Goal: Task Accomplishment & Management: Manage account settings

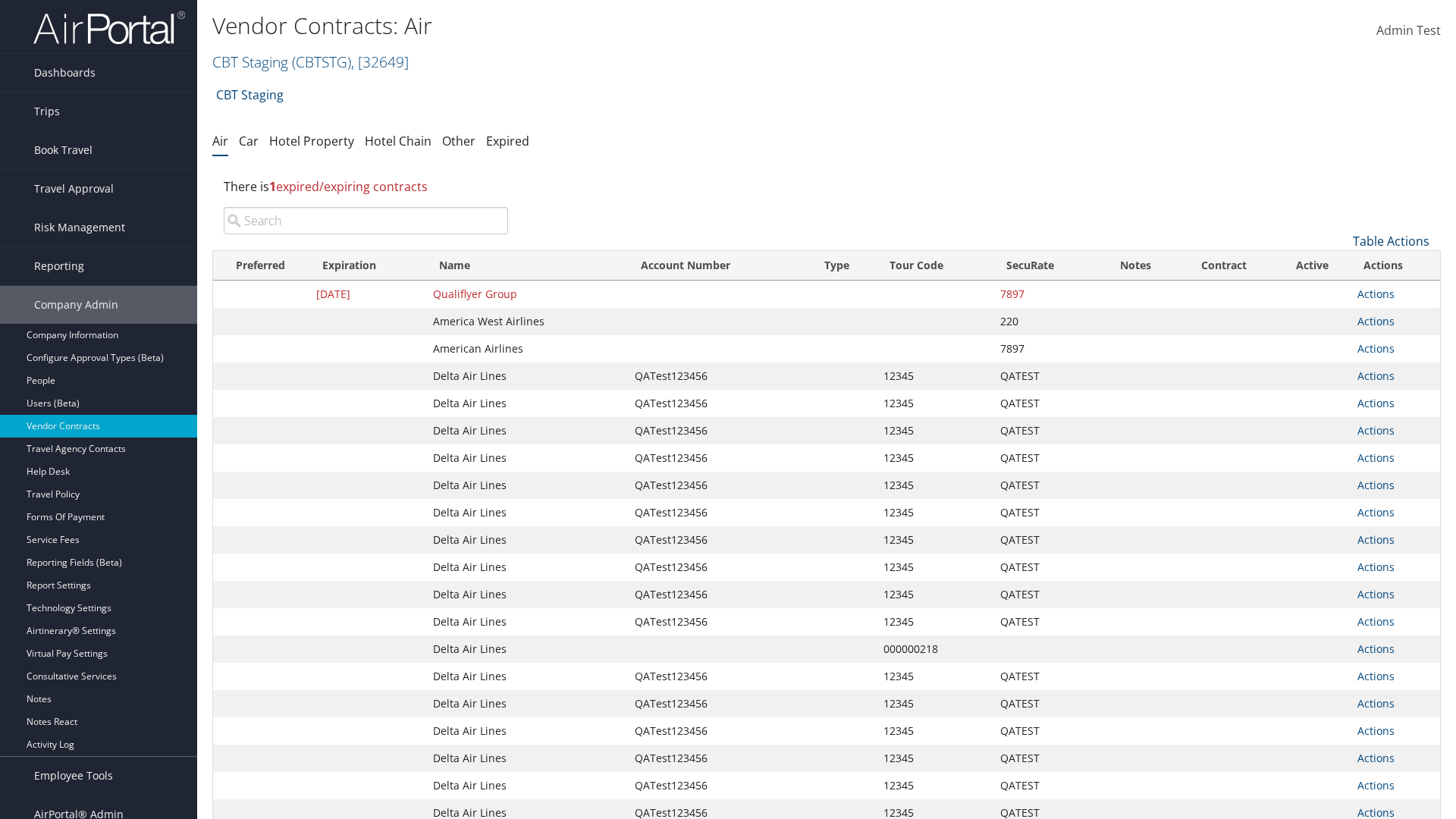
click at [1390, 241] on link "Table Actions" at bounding box center [1391, 241] width 76 height 16
click at [1340, 264] on link "Create New Contract" at bounding box center [1340, 264] width 200 height 26
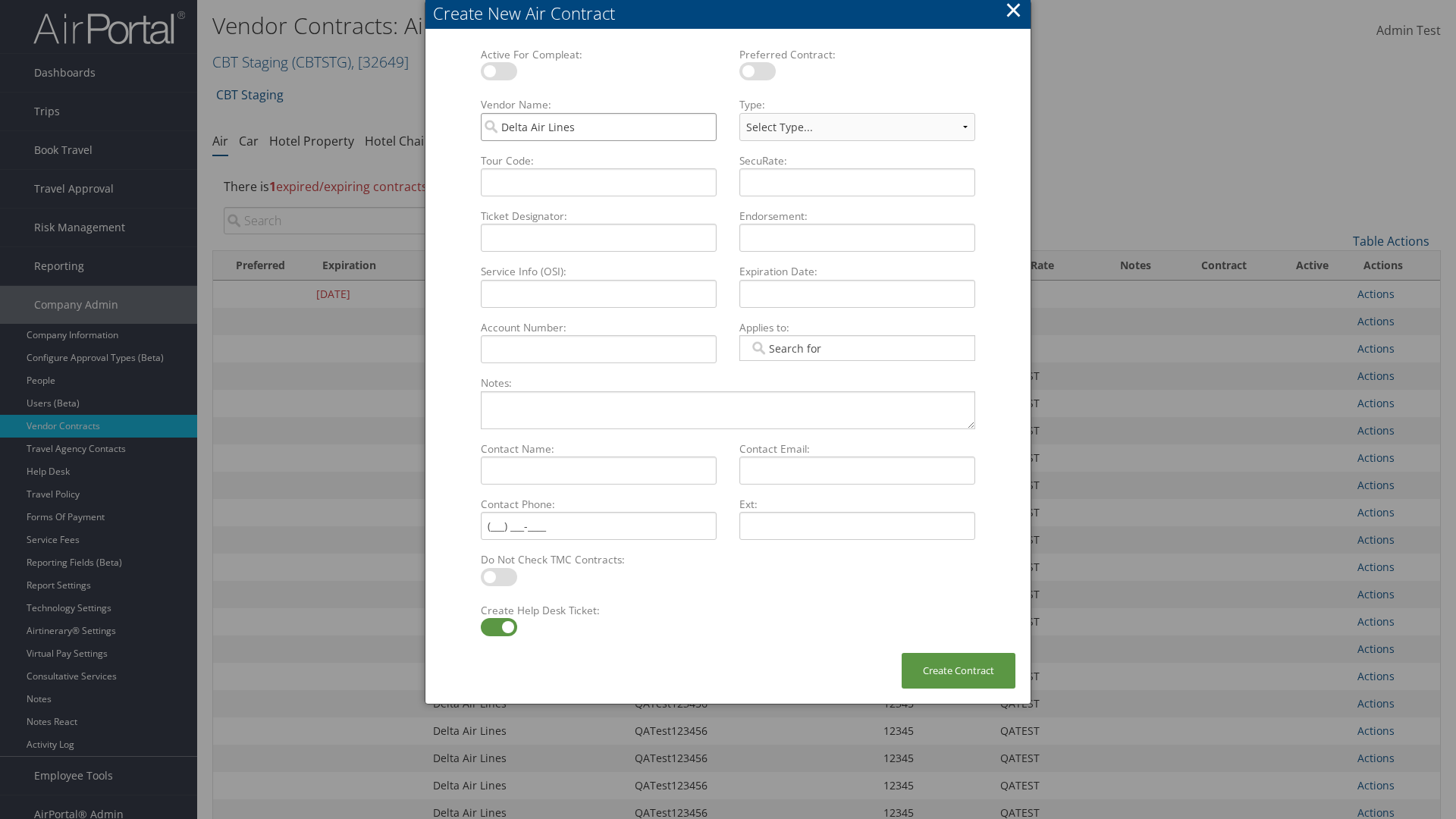
type input "Delta Air Lines"
type input "QATest123456"
select select "[object Object]"
type input "12345"
type input "QATEST"
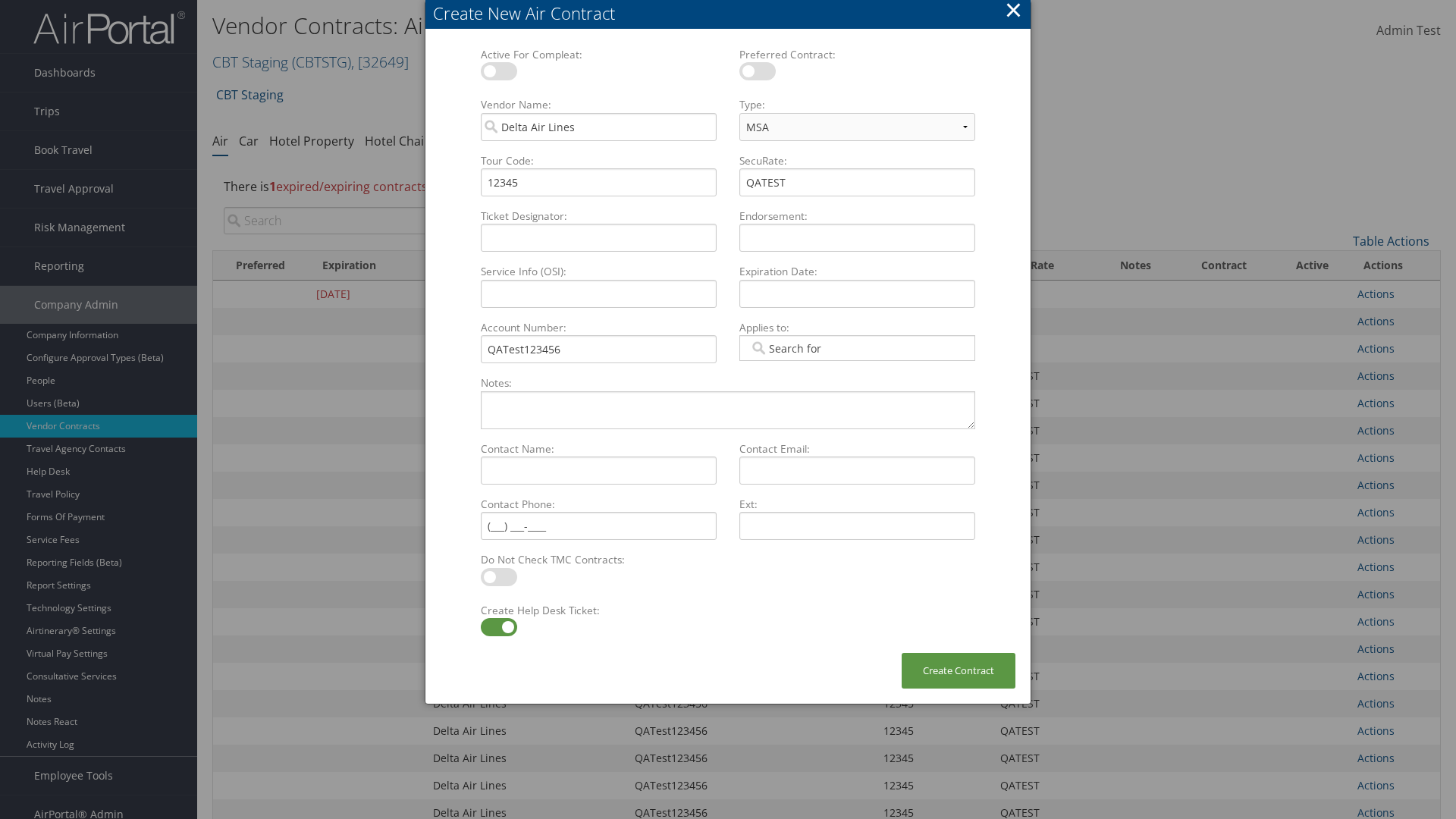
click at [498, 627] on label at bounding box center [498, 626] width 36 height 18
click at [498, 627] on input "checkbox" at bounding box center [493, 629] width 10 height 10
checkbox input "false"
click at [959, 670] on button "Create Contract" at bounding box center [958, 670] width 114 height 35
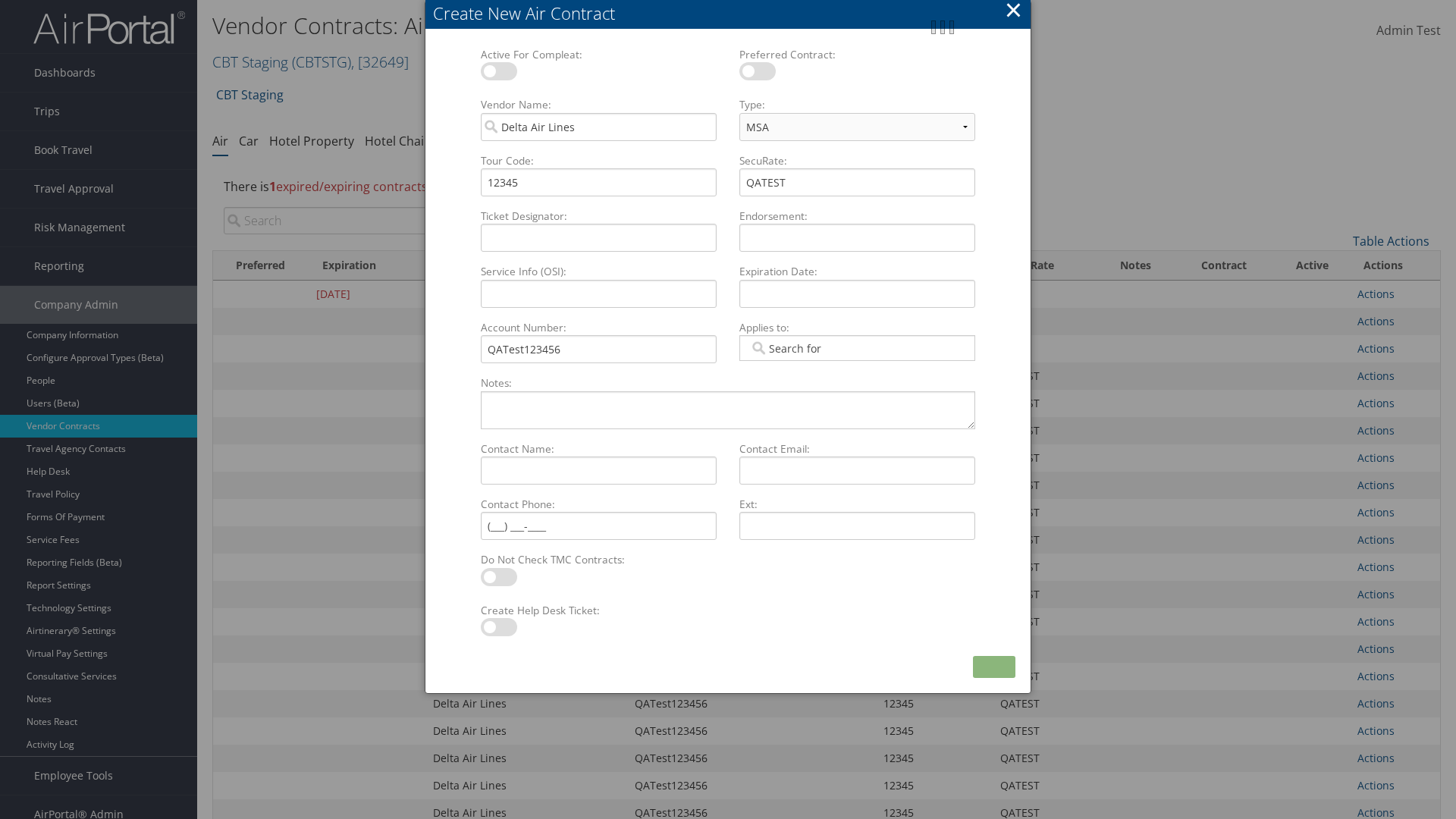
scroll to position [171, 0]
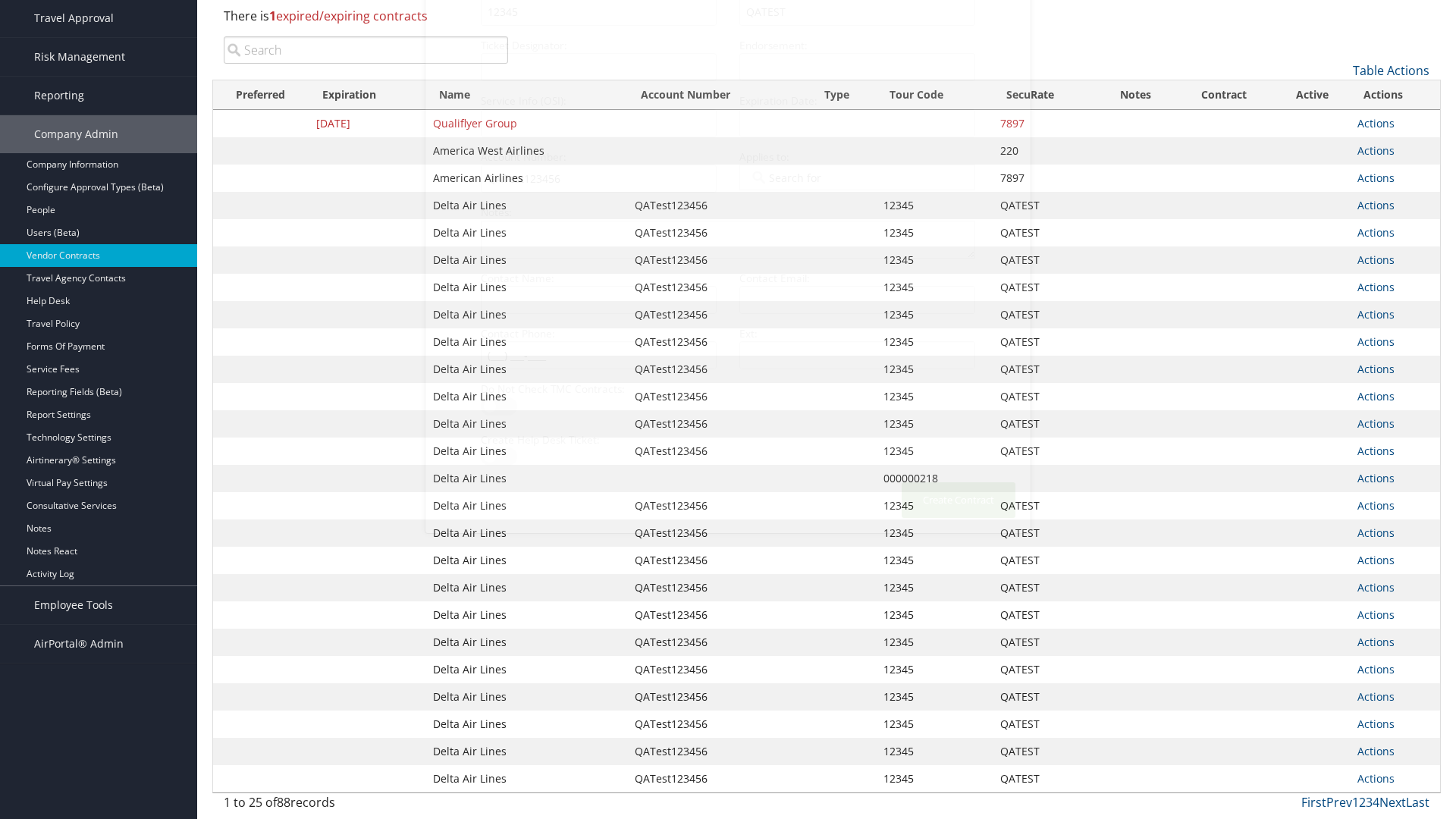
click at [366, 64] on input "search" at bounding box center [366, 50] width 285 height 28
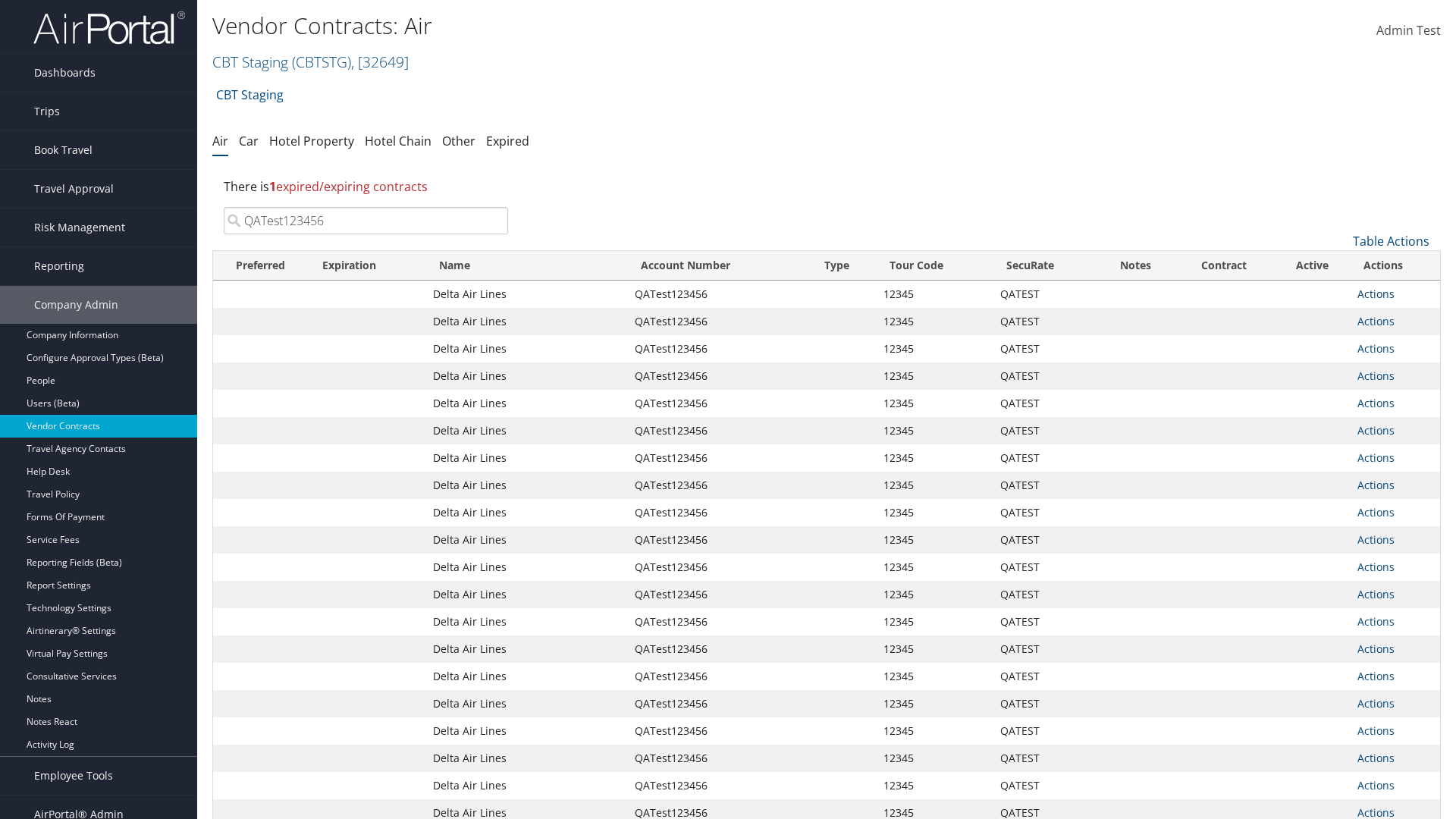
type input "QATest123456"
click at [1375, 293] on link "Actions" at bounding box center [1375, 293] width 37 height 14
click at [1401, 393] on link "Delete" at bounding box center [1401, 393] width 87 height 26
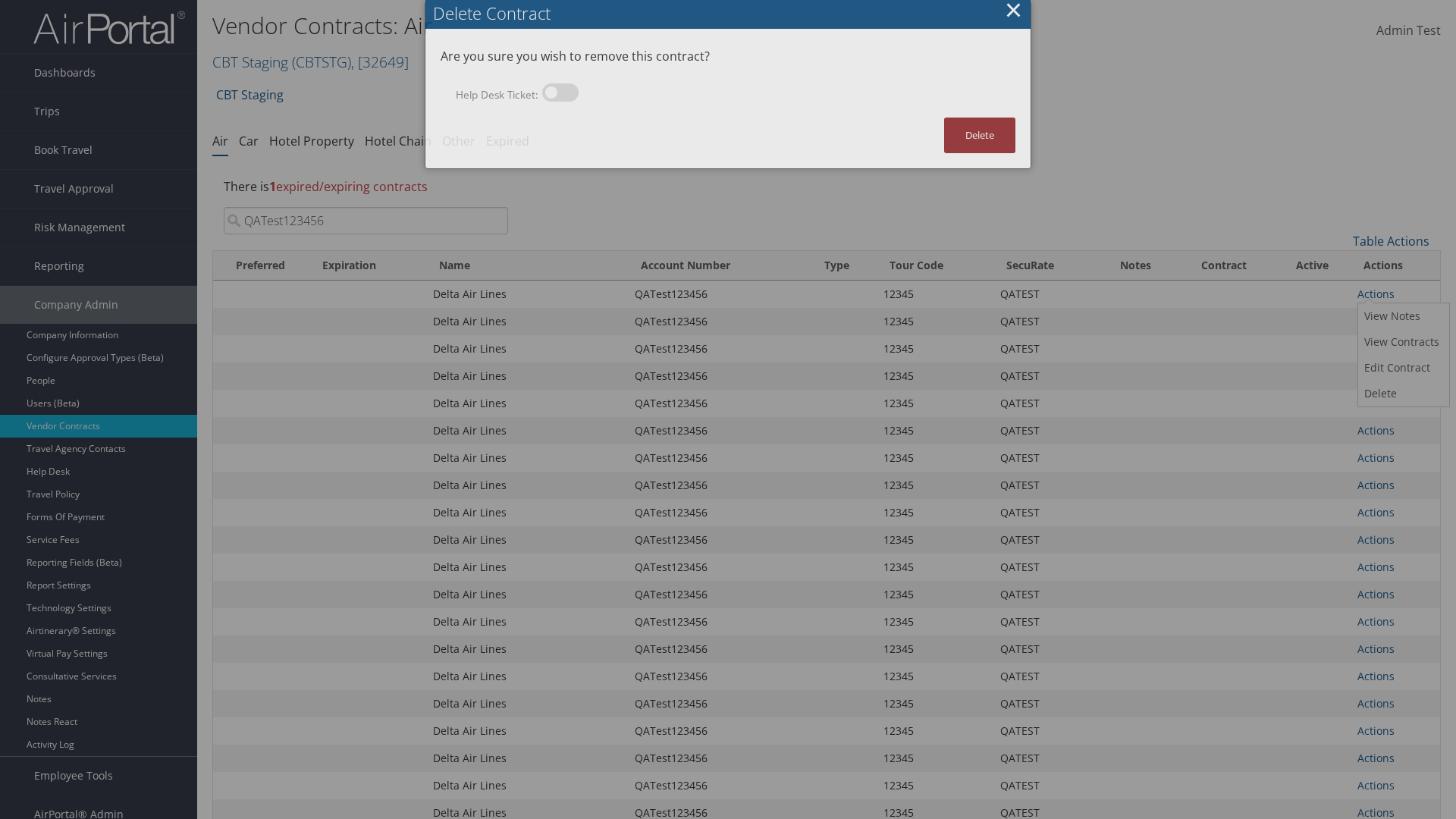
click at [980, 135] on button "Delete" at bounding box center [980, 135] width 72 height 35
